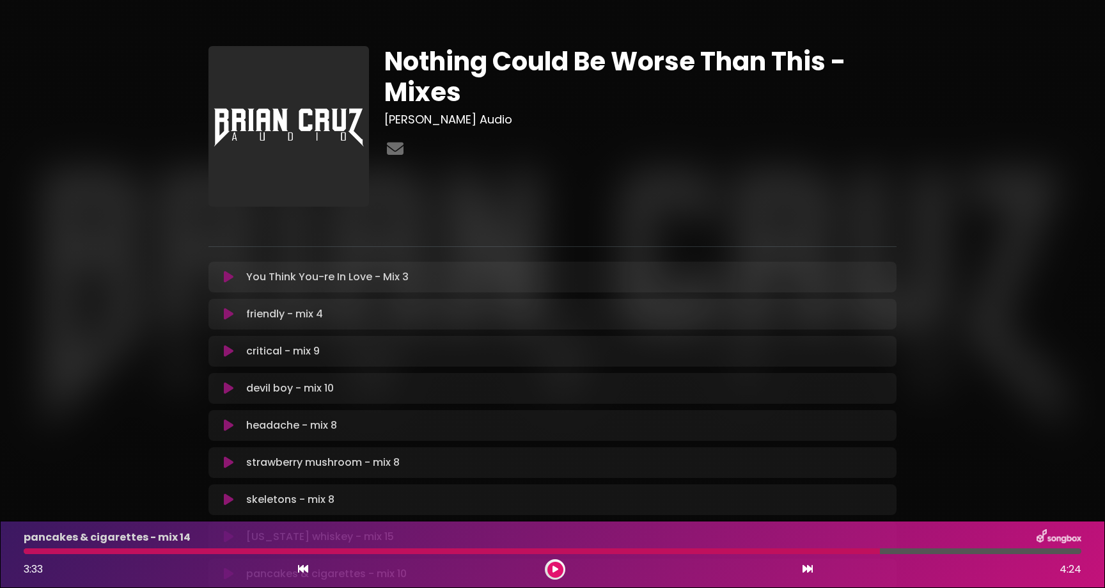
scroll to position [357, 0]
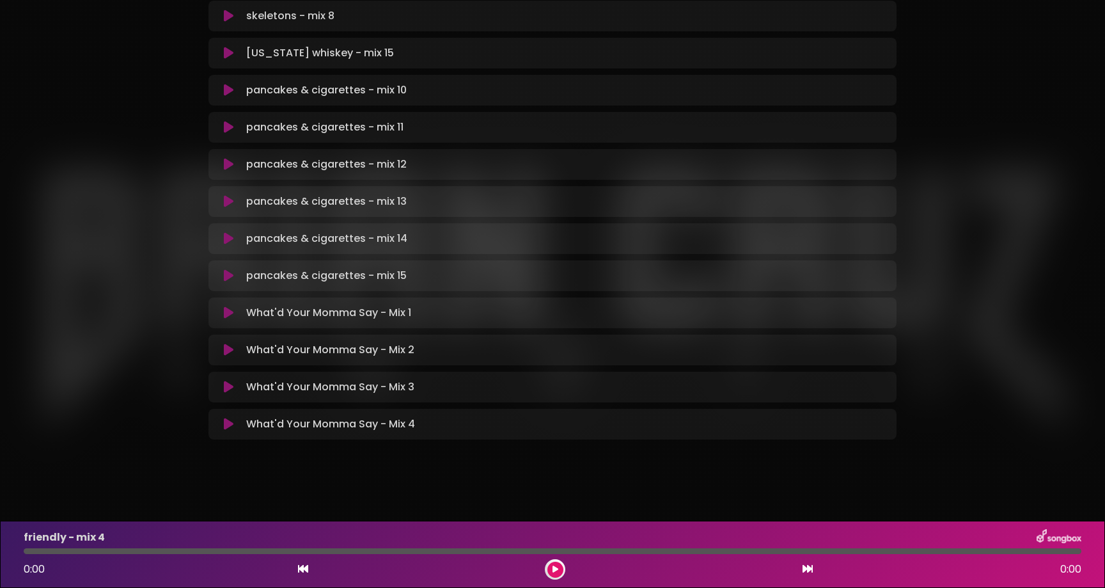
click at [232, 426] on icon at bounding box center [229, 424] width 10 height 13
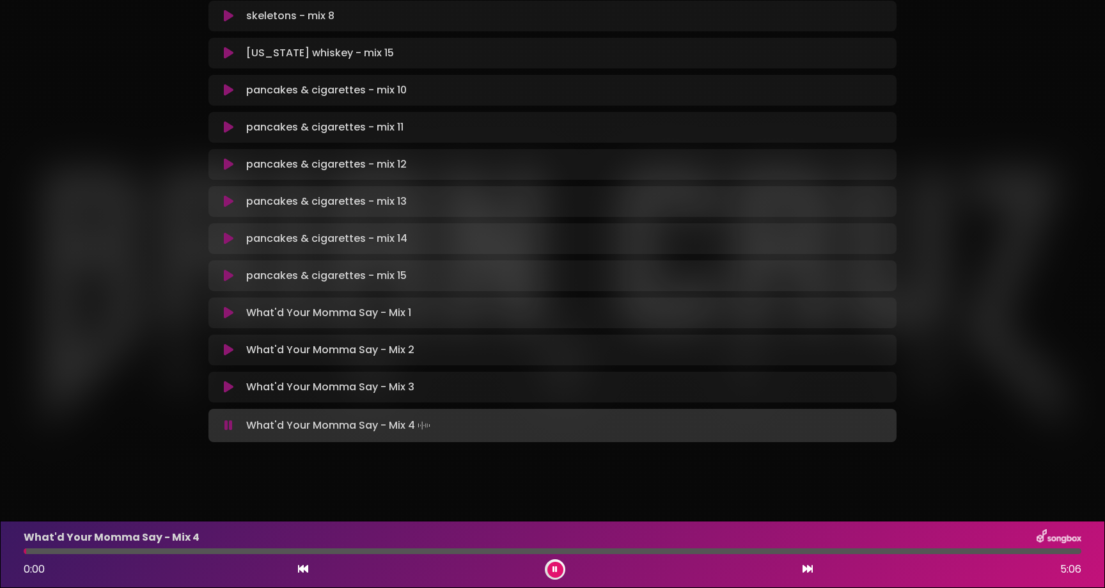
click at [136, 486] on div "Nothing Could Be Worse Than This - Mixes Brian Cruz Audio" at bounding box center [552, 6] width 1105 height 978
click at [132, 491] on div "Nothing Could Be Worse Than This - Mixes Brian Cruz Audio" at bounding box center [552, 6] width 1105 height 978
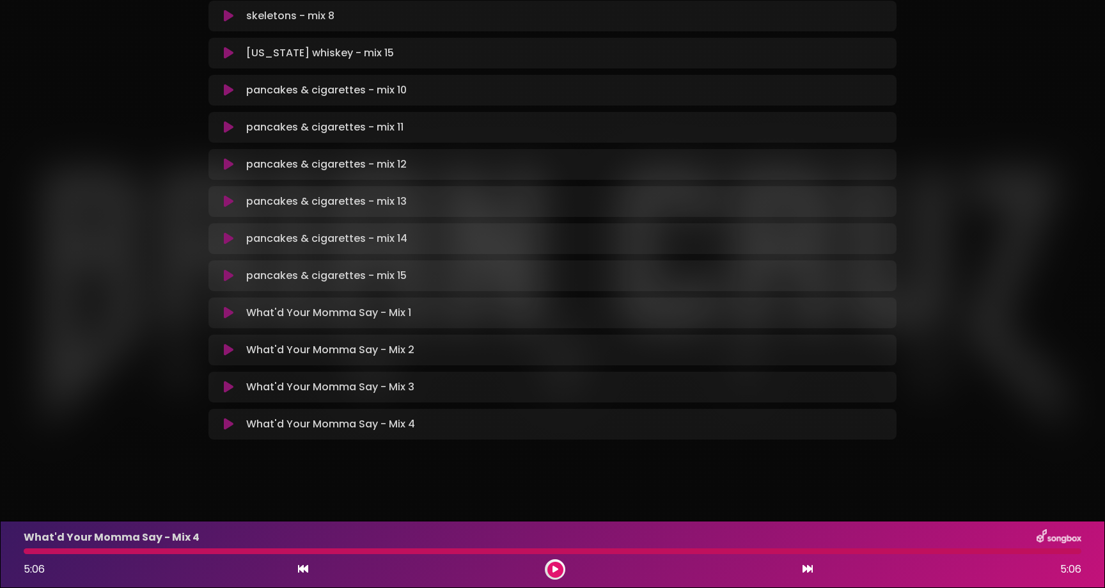
click at [230, 388] on icon at bounding box center [229, 387] width 10 height 13
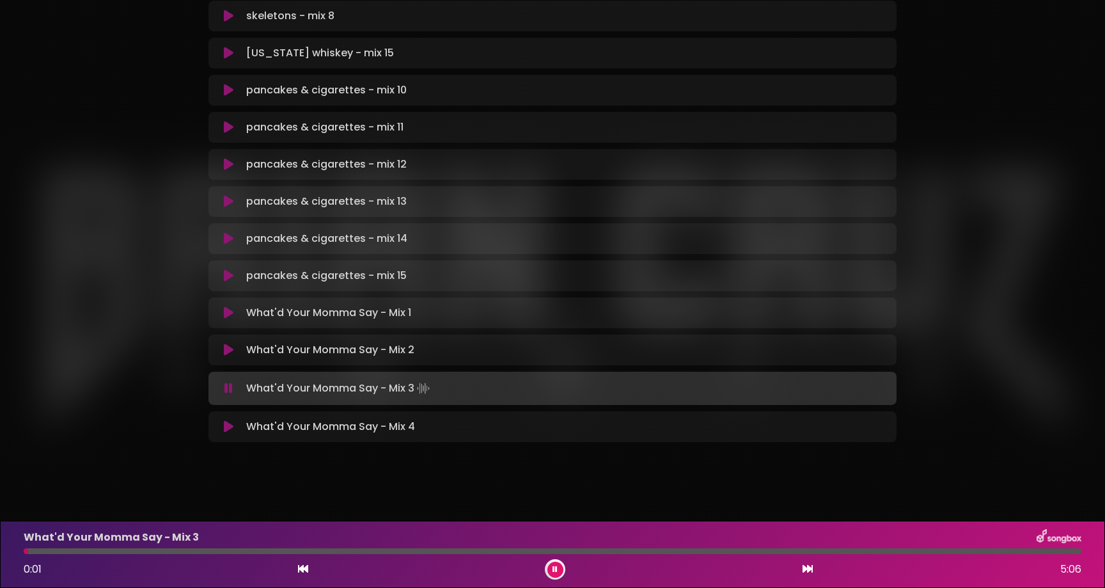
click at [1003, 551] on div at bounding box center [553, 551] width 1058 height 6
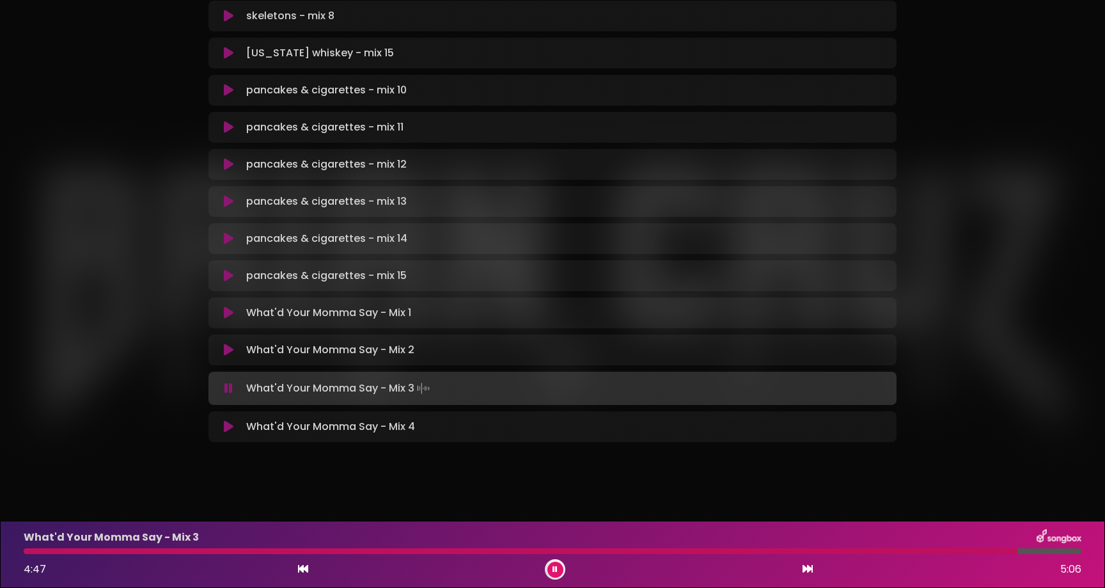
click at [224, 431] on icon at bounding box center [229, 426] width 10 height 13
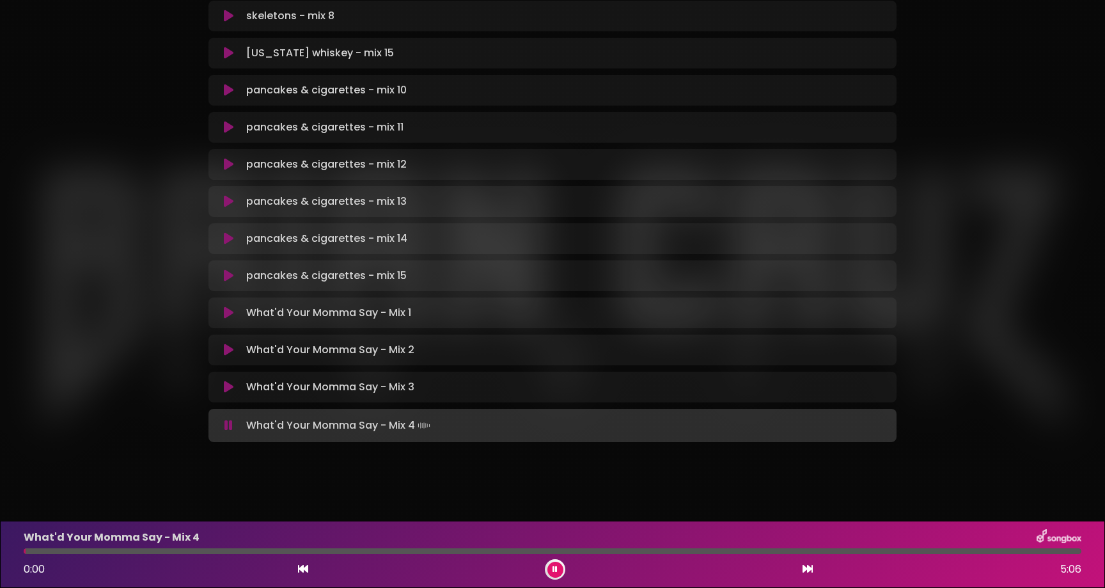
click at [1010, 550] on div at bounding box center [553, 551] width 1058 height 6
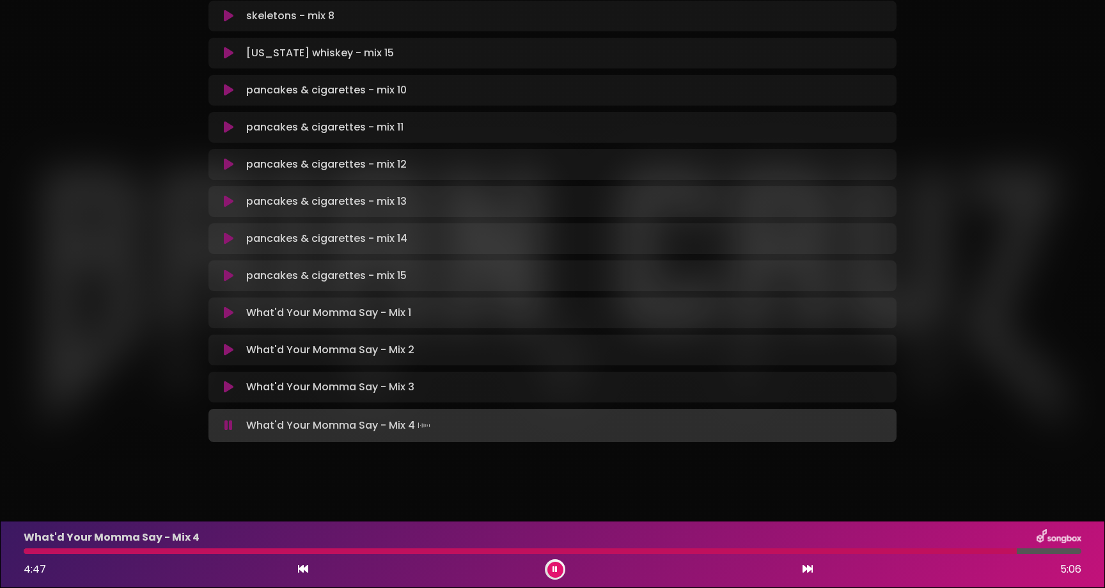
click at [224, 388] on icon at bounding box center [229, 387] width 10 height 13
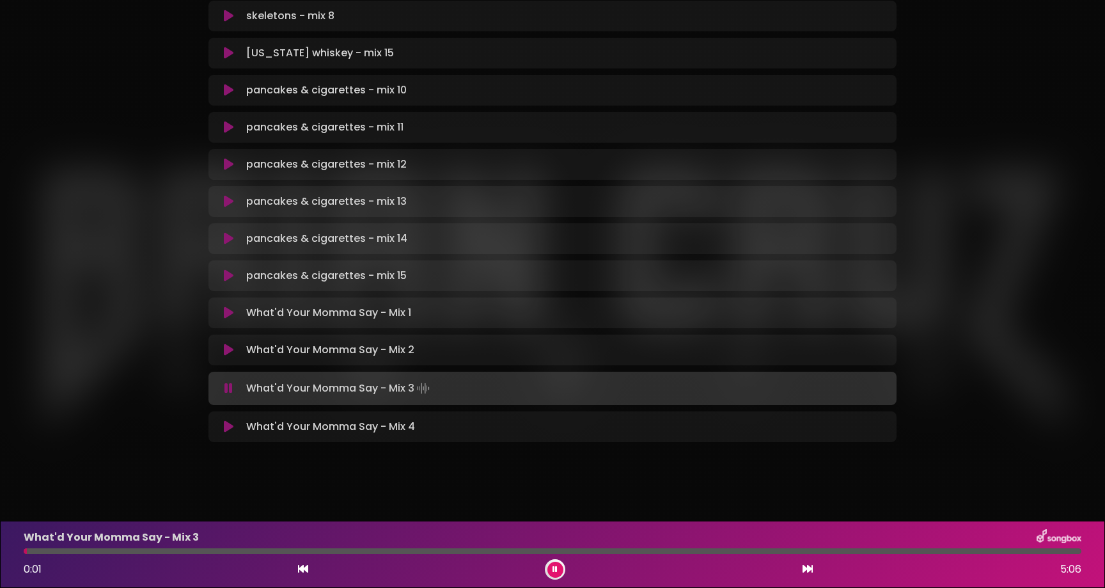
click at [977, 553] on div at bounding box center [553, 551] width 1058 height 6
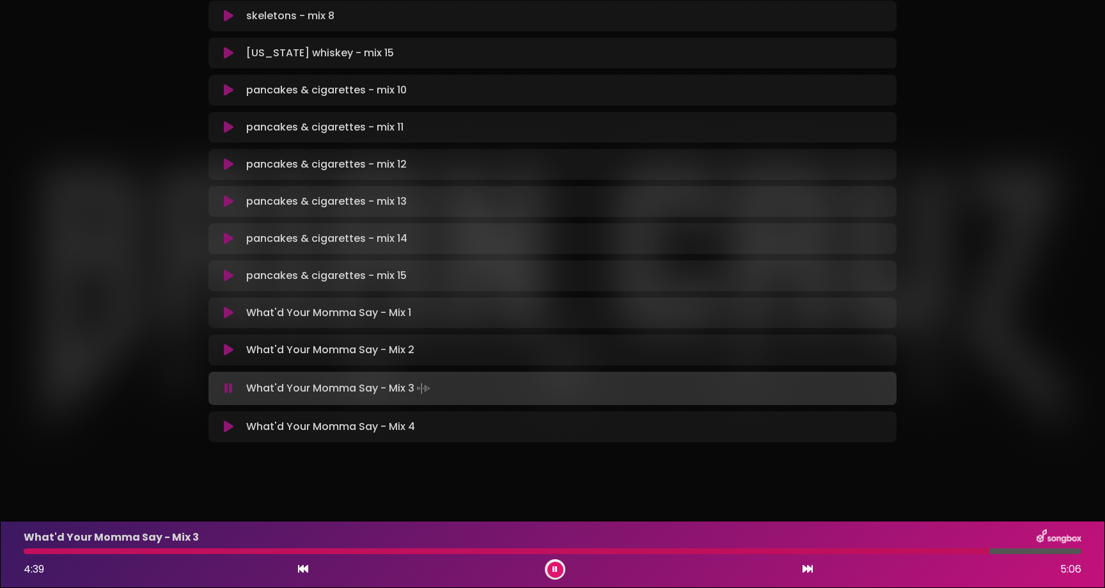
click at [227, 427] on icon at bounding box center [229, 426] width 10 height 13
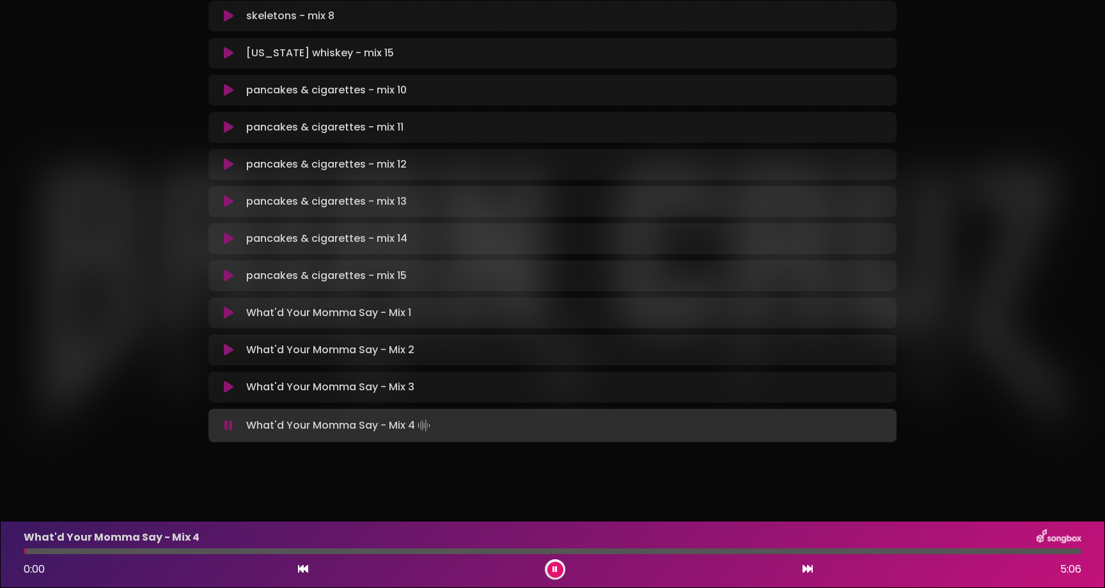
click at [986, 549] on div at bounding box center [553, 551] width 1058 height 6
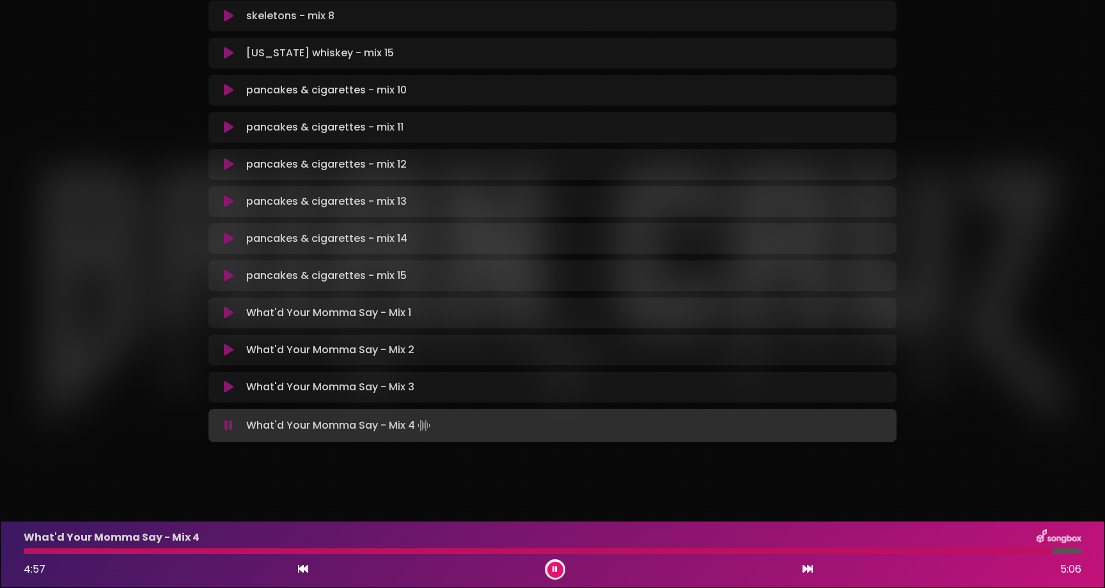
click at [228, 278] on icon at bounding box center [229, 275] width 10 height 13
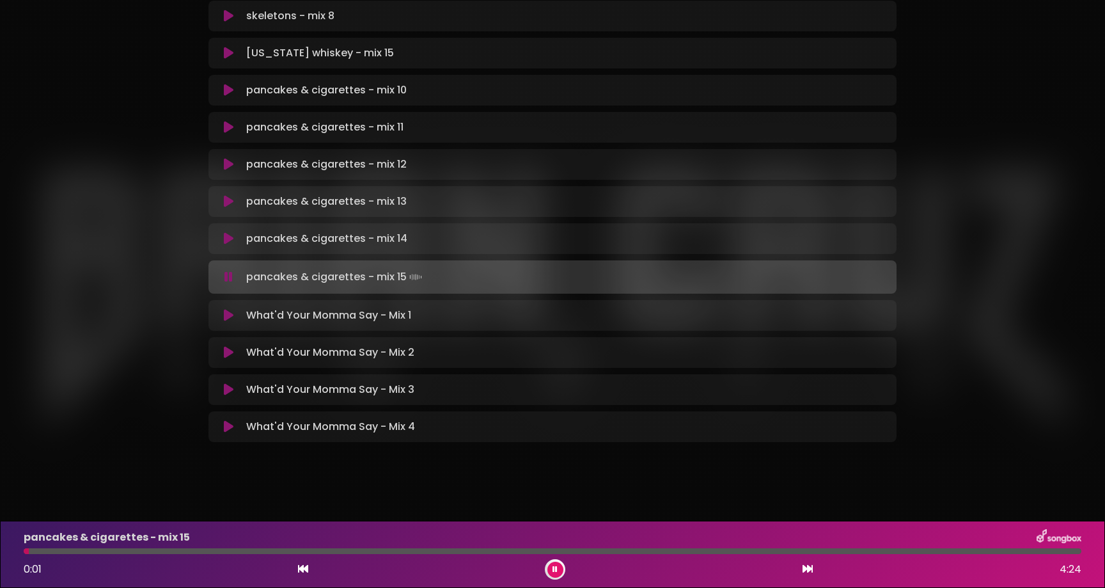
click at [70, 551] on div at bounding box center [553, 551] width 1058 height 6
click at [88, 553] on div at bounding box center [553, 551] width 1058 height 6
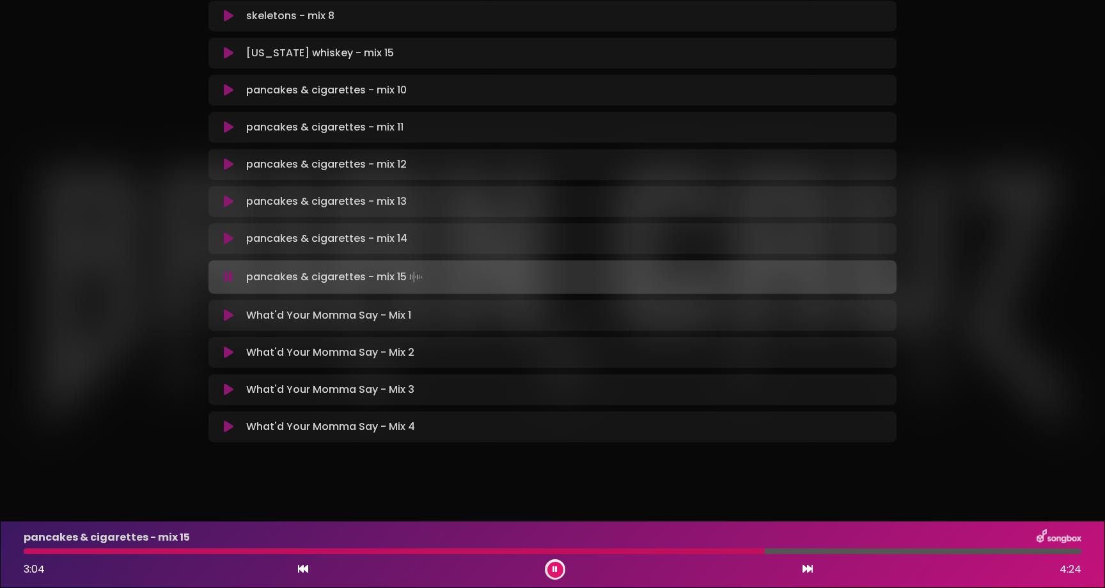
click at [226, 202] on icon at bounding box center [229, 201] width 10 height 13
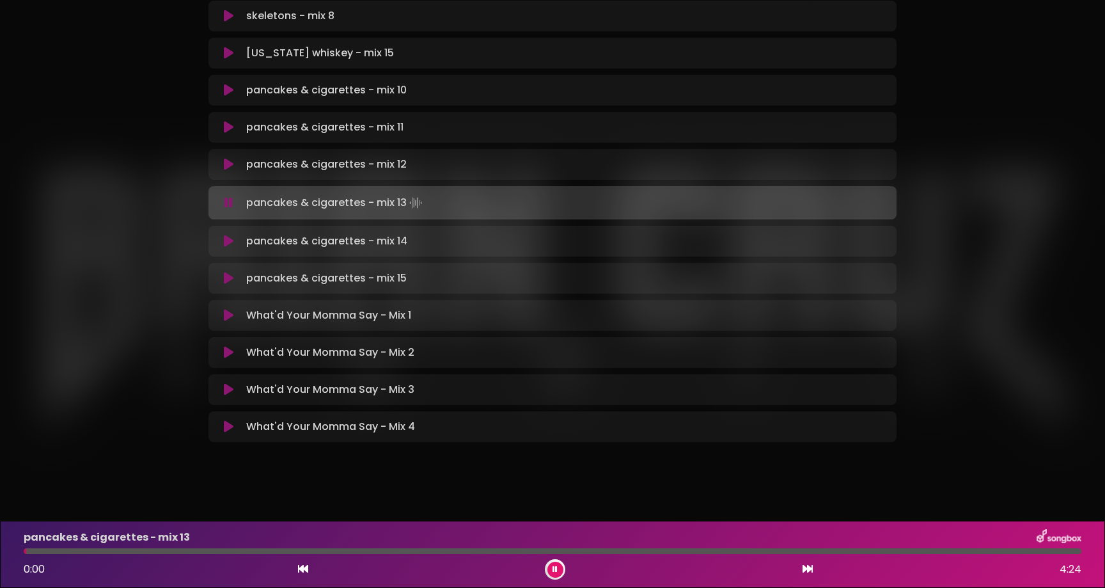
click at [755, 553] on div at bounding box center [553, 551] width 1058 height 6
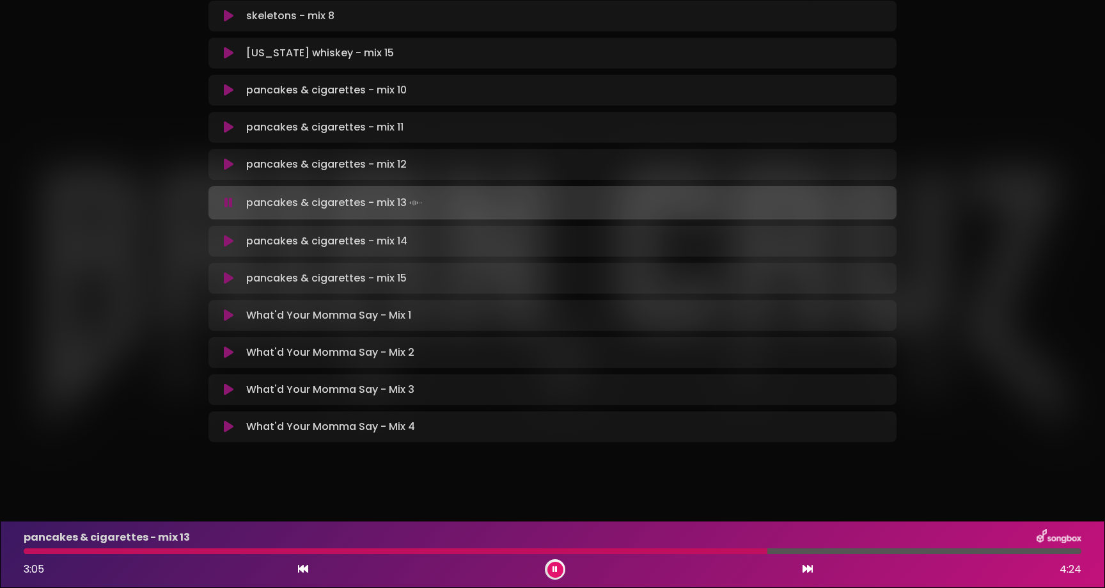
click at [229, 276] on icon at bounding box center [229, 278] width 10 height 13
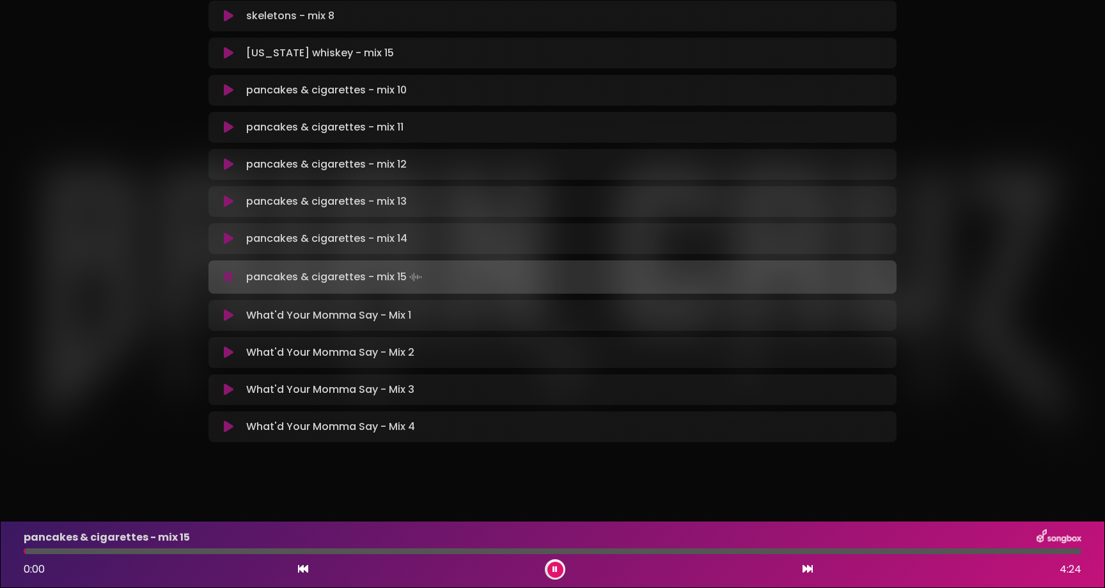
click at [755, 550] on div at bounding box center [553, 551] width 1058 height 6
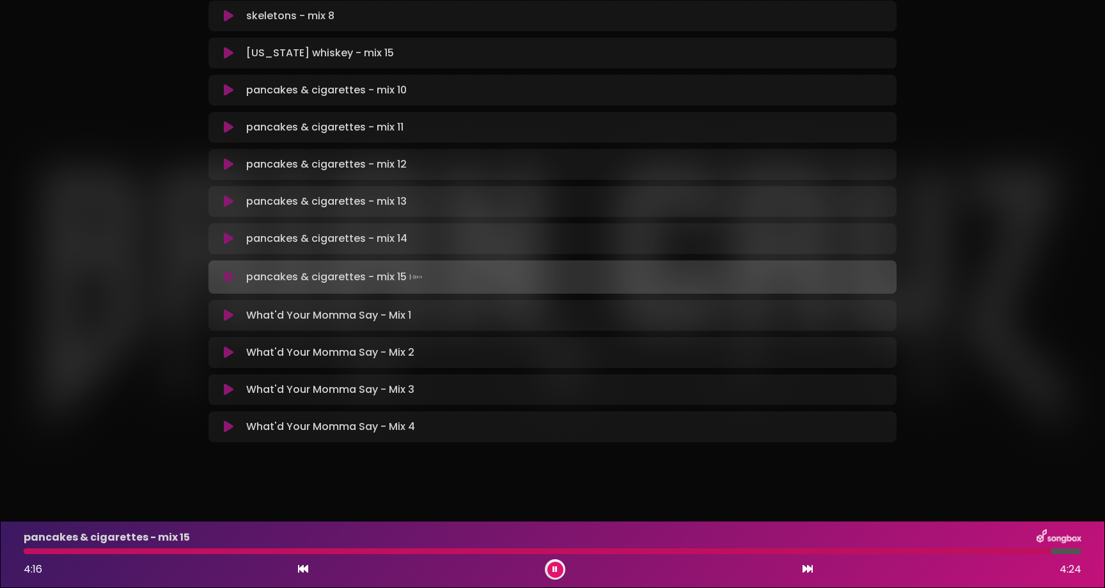
click at [226, 423] on icon at bounding box center [229, 426] width 10 height 13
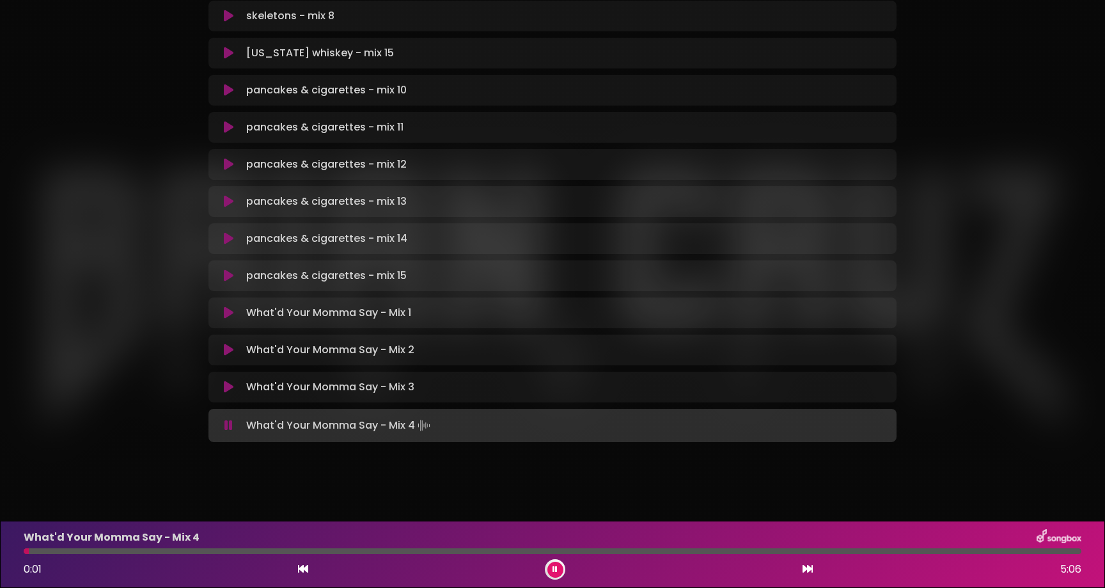
click at [107, 556] on div "What'd Your Momma Say - Mix 4 0:01 5:06" at bounding box center [552, 554] width 1073 height 51
click at [106, 554] on div "What'd Your Momma Say - Mix 4 0:02 5:06" at bounding box center [552, 554] width 1073 height 51
click at [107, 552] on div at bounding box center [553, 551] width 1058 height 6
click at [132, 550] on div at bounding box center [553, 551] width 1058 height 6
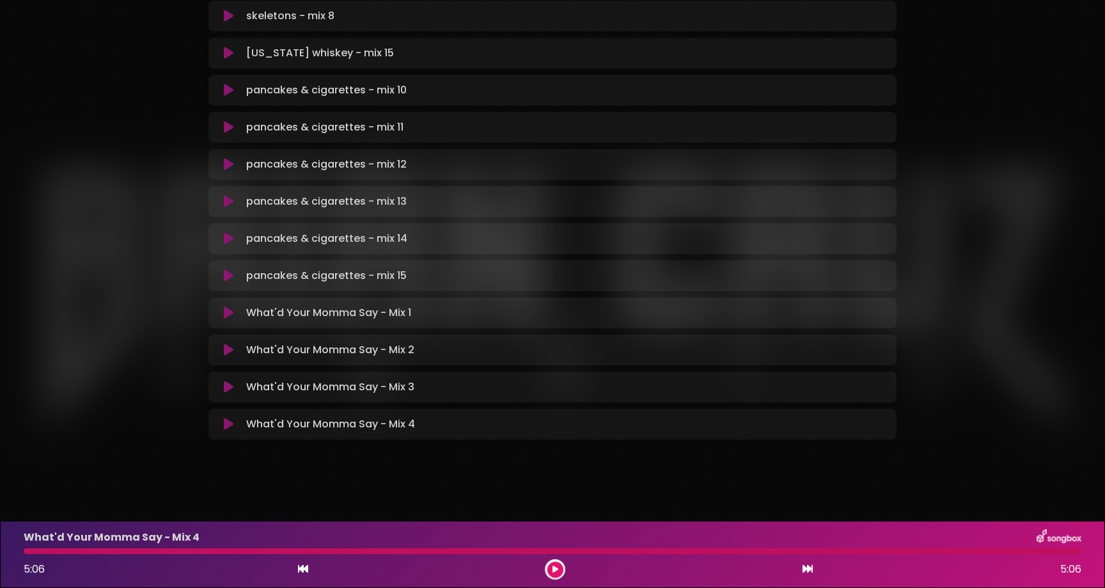
click at [563, 561] on div "5:06 5:06" at bounding box center [552, 569] width 1073 height 20
click at [558, 563] on button at bounding box center [555, 570] width 16 height 16
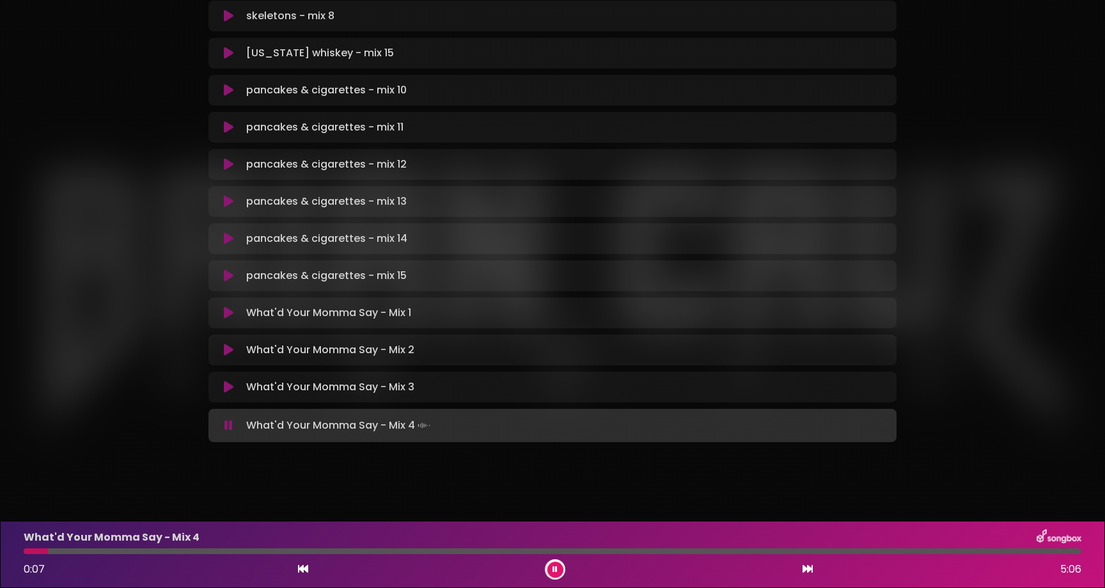
click at [222, 397] on div "What'd Your Momma Say - Mix 3 Loading Track... Name" at bounding box center [552, 387] width 688 height 31
click at [225, 387] on icon at bounding box center [229, 387] width 10 height 13
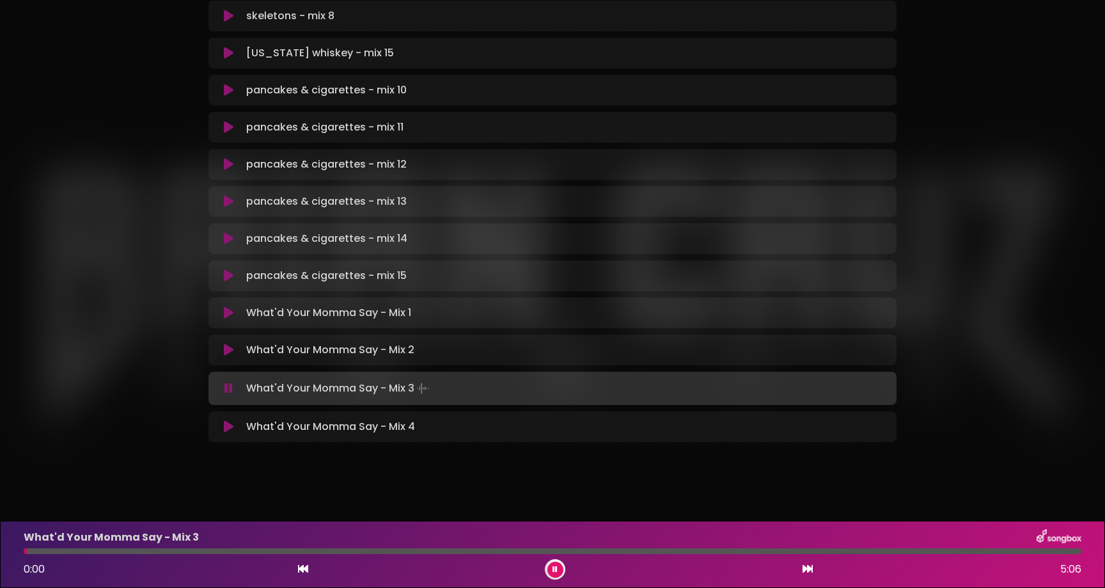
click at [83, 553] on div at bounding box center [553, 551] width 1058 height 6
click at [235, 423] on button at bounding box center [228, 426] width 25 height 13
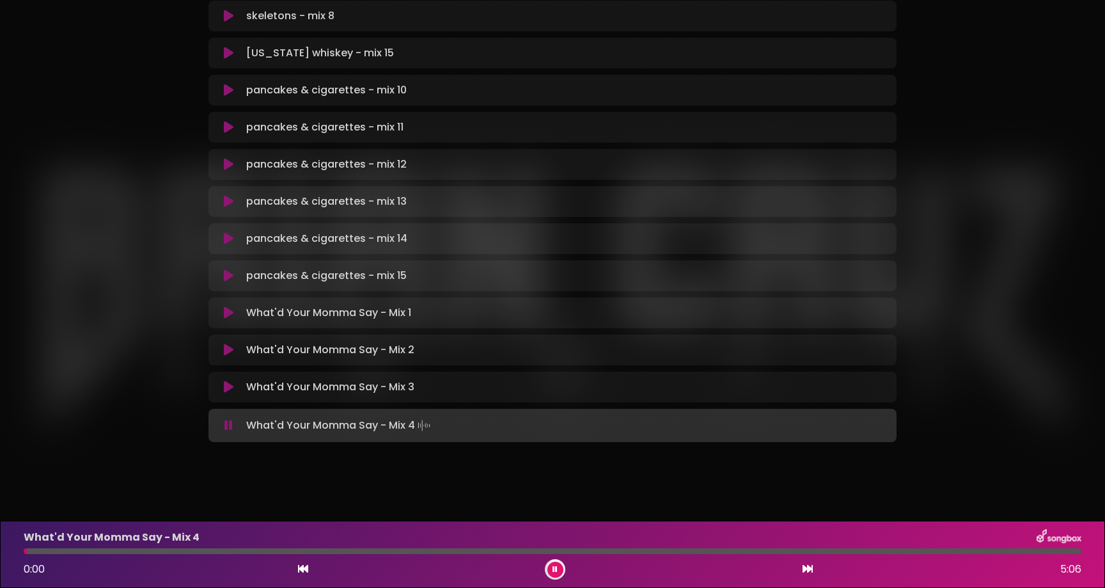
click at [98, 551] on div at bounding box center [553, 551] width 1058 height 6
click at [72, 551] on div at bounding box center [553, 551] width 1058 height 6
click at [81, 551] on div at bounding box center [553, 551] width 1058 height 6
click at [228, 386] on icon at bounding box center [229, 387] width 10 height 13
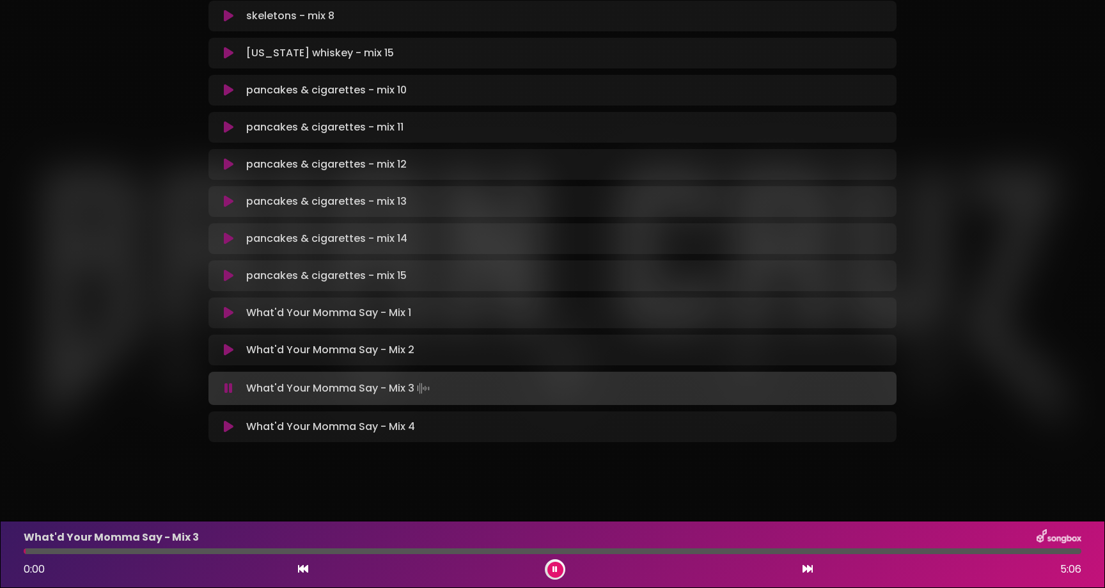
click at [84, 553] on div at bounding box center [553, 551] width 1058 height 6
click at [221, 429] on button at bounding box center [228, 426] width 25 height 13
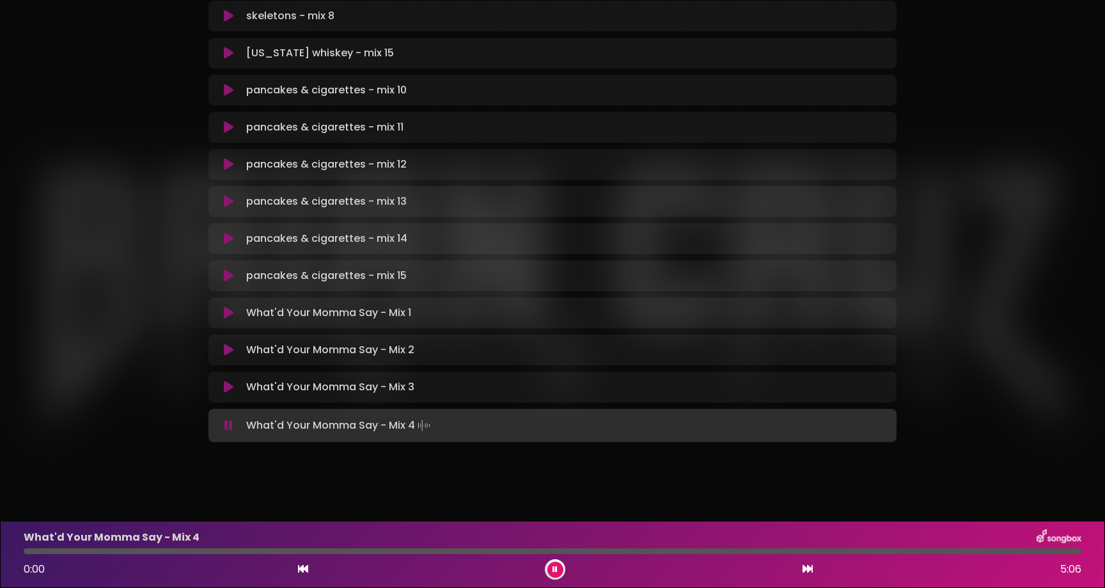
click at [87, 553] on div at bounding box center [553, 551] width 1058 height 6
click at [222, 396] on div "What'd Your Momma Say - Mix 3 Loading Track... Name" at bounding box center [552, 387] width 688 height 31
click at [231, 386] on icon at bounding box center [229, 387] width 10 height 13
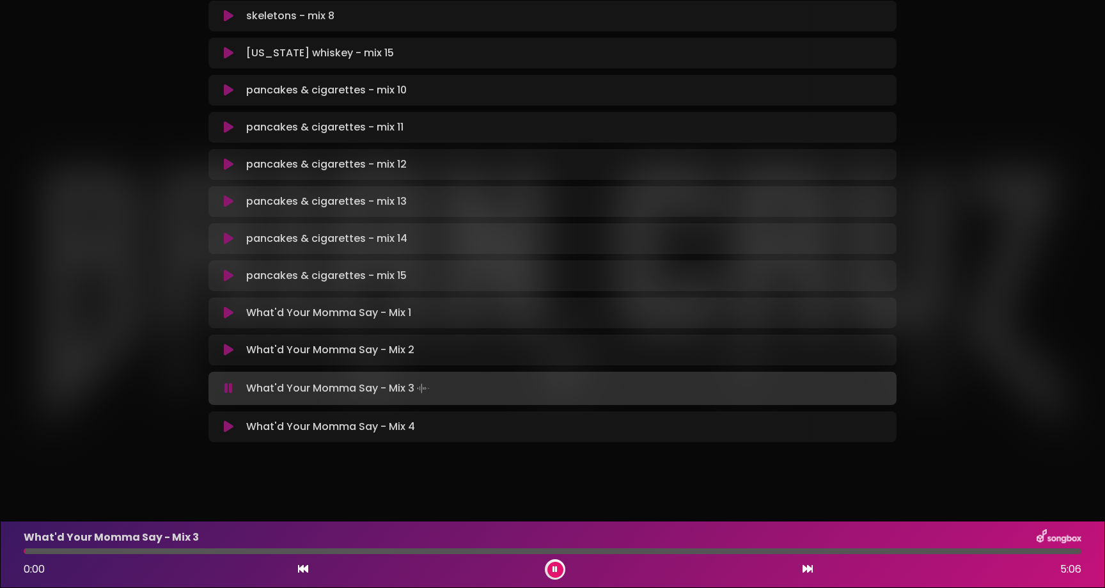
click at [114, 550] on div at bounding box center [553, 551] width 1058 height 6
click at [106, 551] on div at bounding box center [71, 551] width 95 height 6
click at [227, 430] on icon at bounding box center [229, 426] width 10 height 13
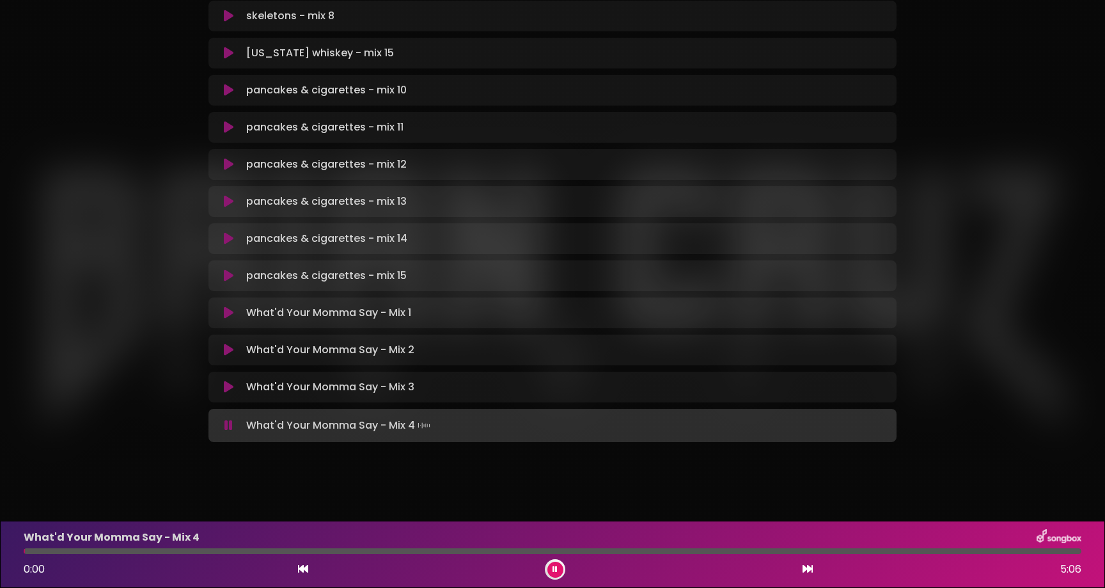
click at [110, 550] on div at bounding box center [553, 551] width 1058 height 6
click at [162, 552] on div at bounding box center [107, 551] width 166 height 6
